Goal: Task Accomplishment & Management: Complete application form

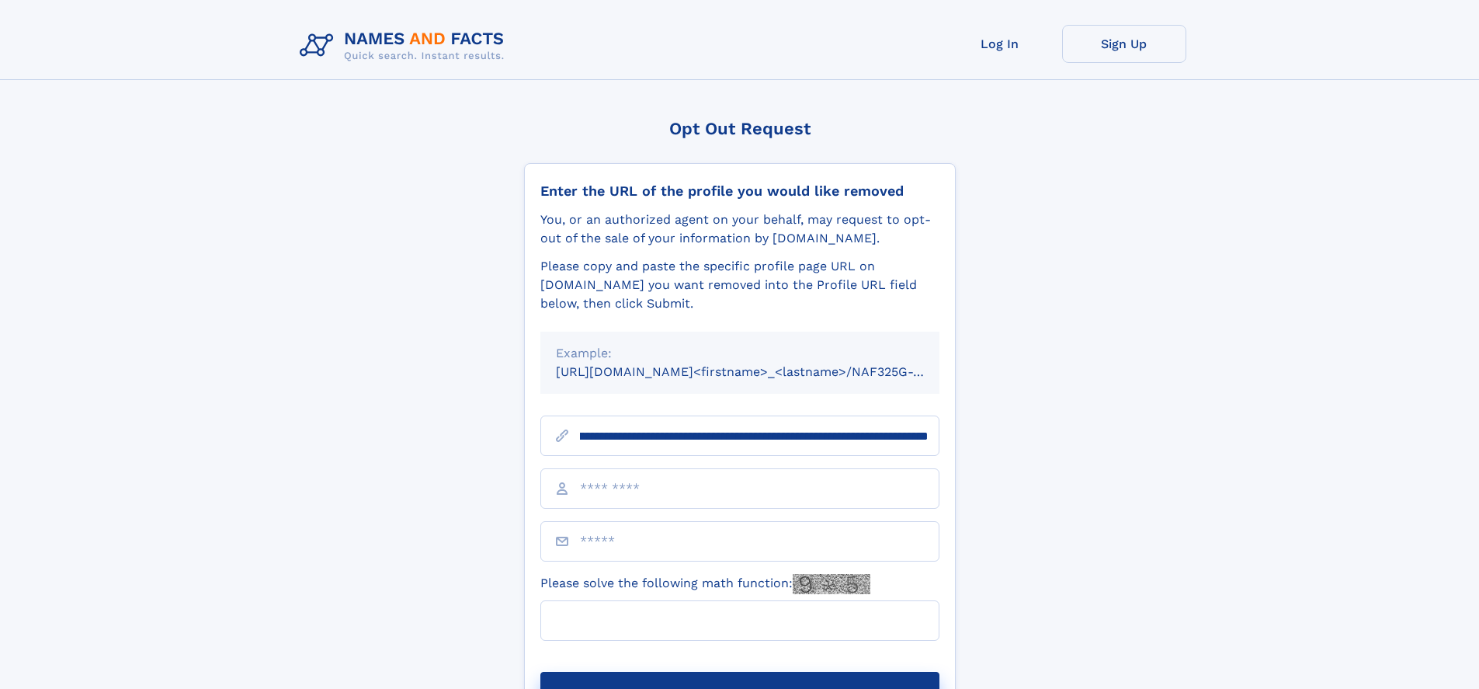
scroll to position [0, 174]
type input "**********"
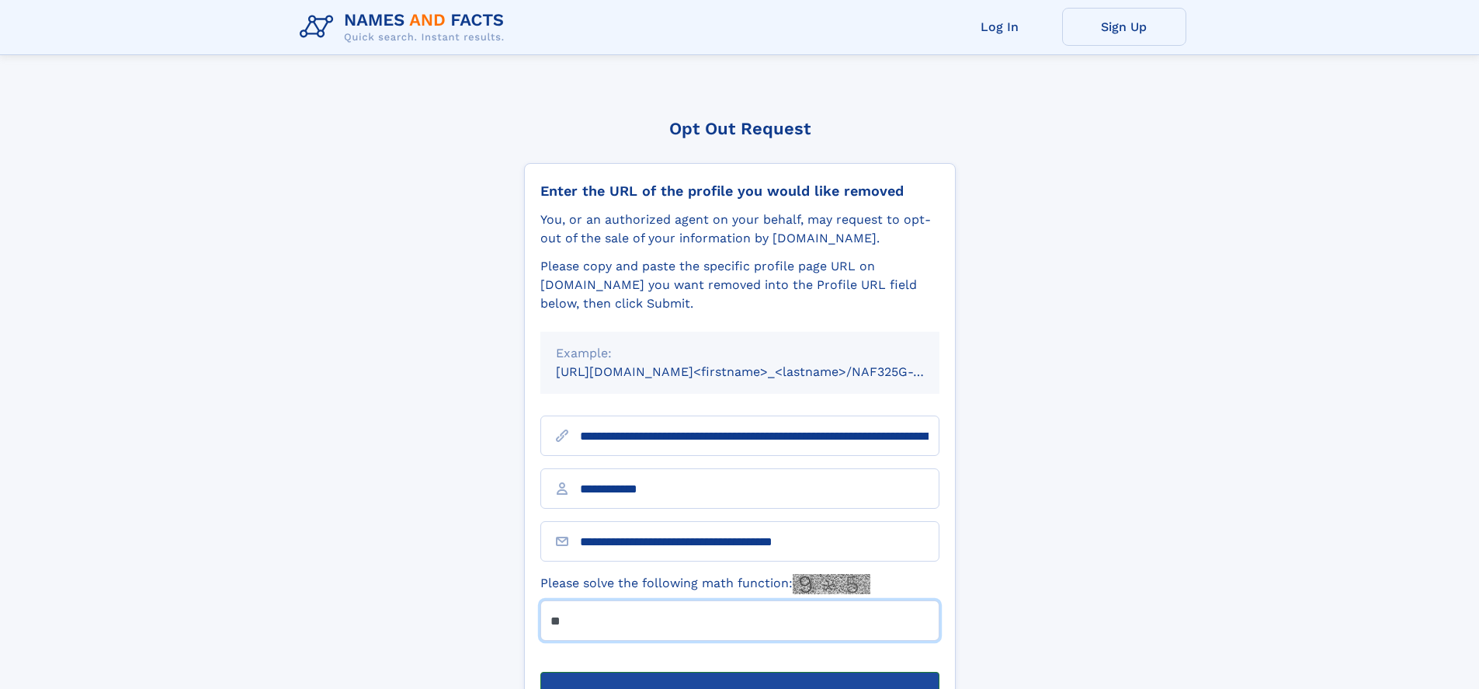
type input "**"
click at [739, 672] on button "Submit Opt Out Request" at bounding box center [739, 697] width 399 height 50
